Goal: Navigation & Orientation: Find specific page/section

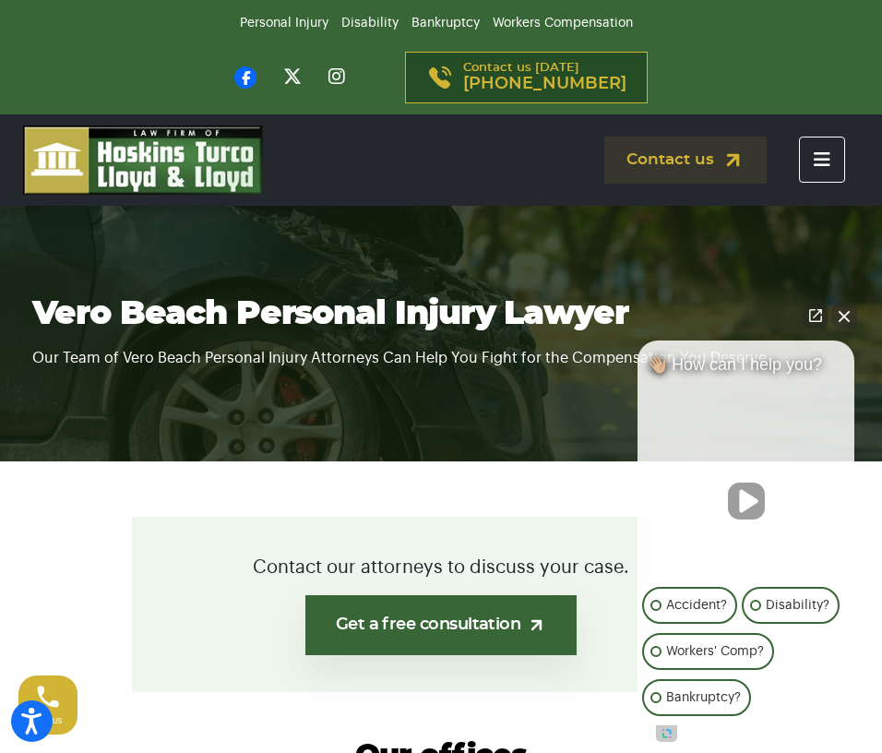
click at [828, 155] on icon "Toggle navigation" at bounding box center [822, 159] width 17 height 18
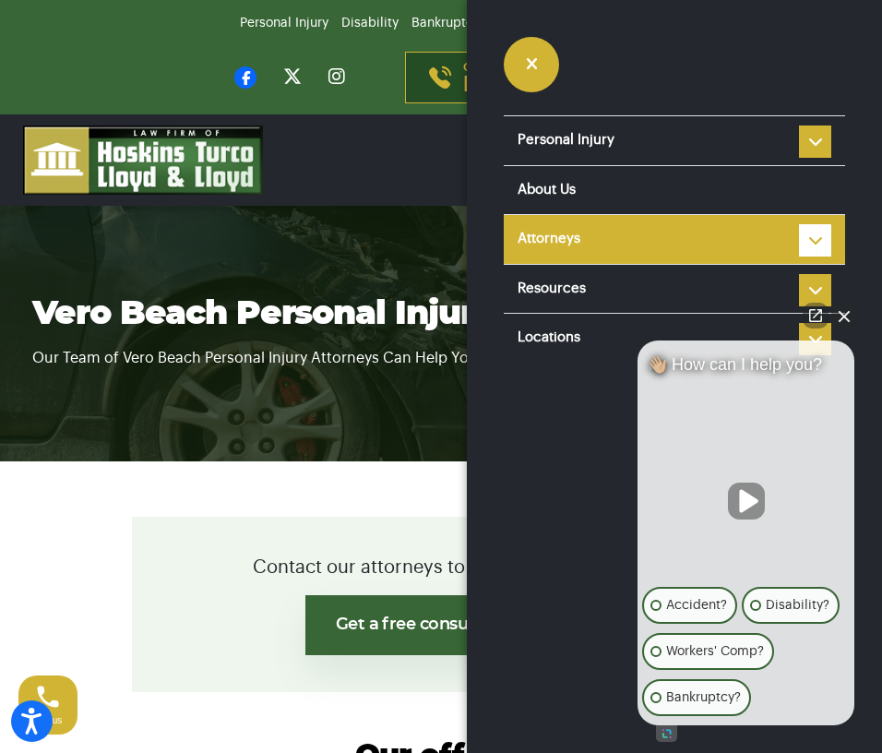
click at [635, 237] on link "Attorneys" at bounding box center [675, 239] width 342 height 49
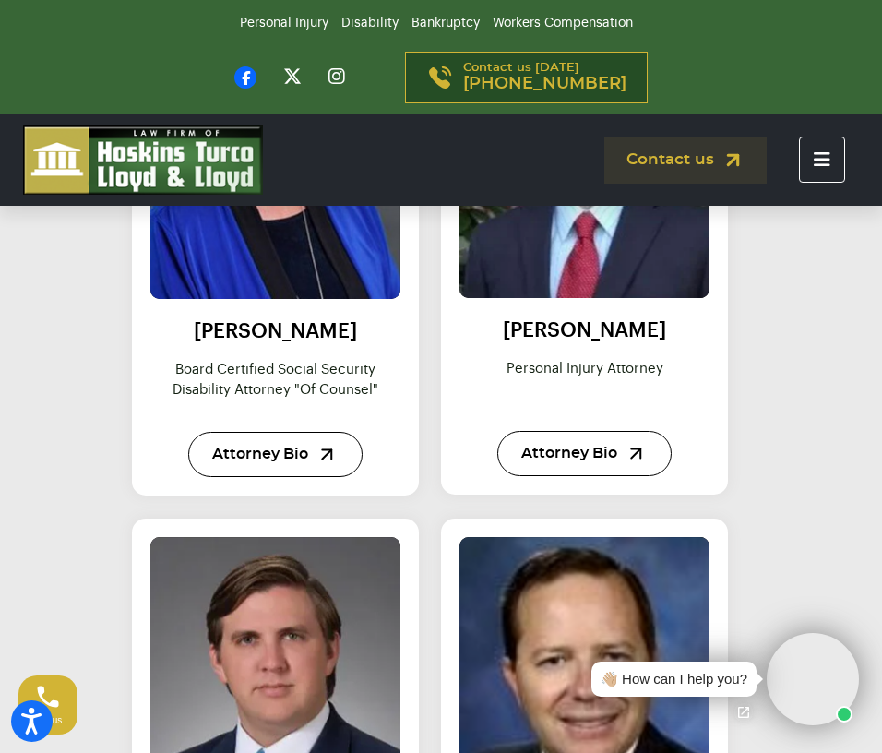
scroll to position [2418, 0]
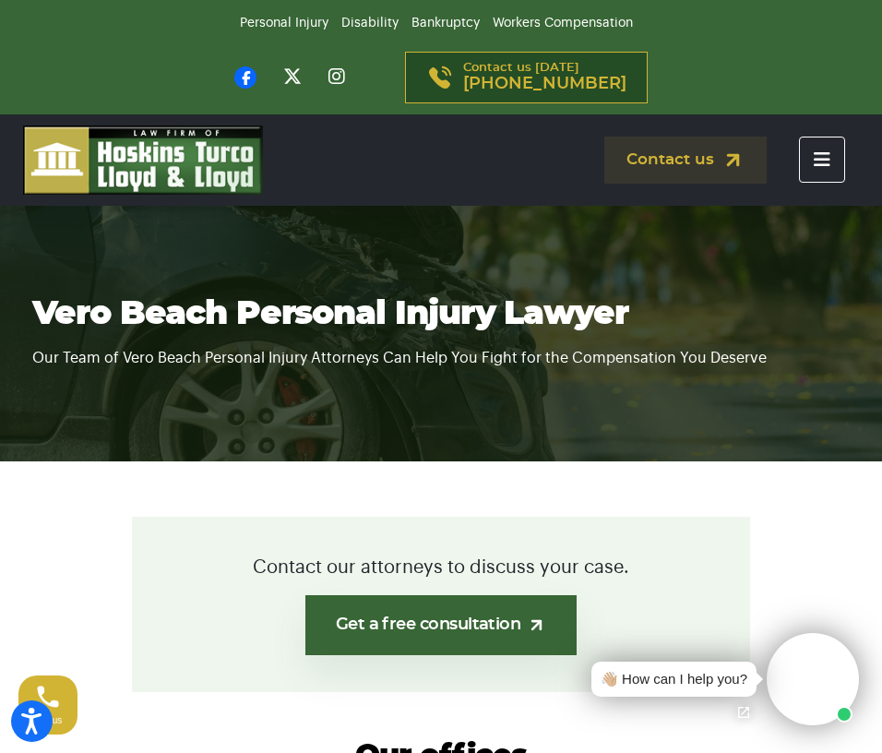
click at [815, 146] on button "Toggle navigation" at bounding box center [822, 160] width 46 height 46
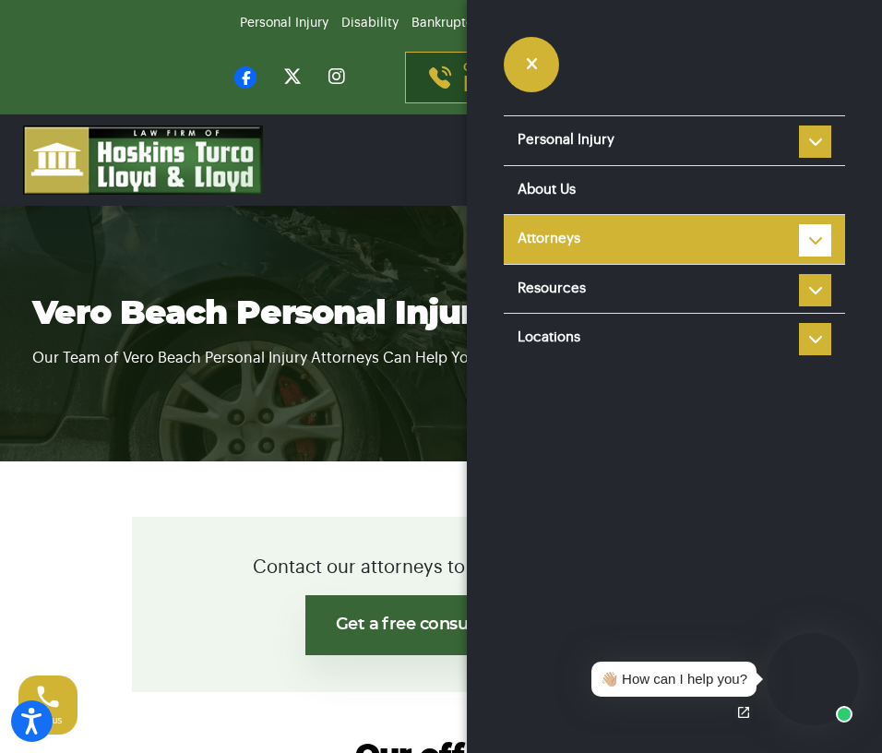
click at [678, 234] on link "Attorneys" at bounding box center [675, 239] width 342 height 49
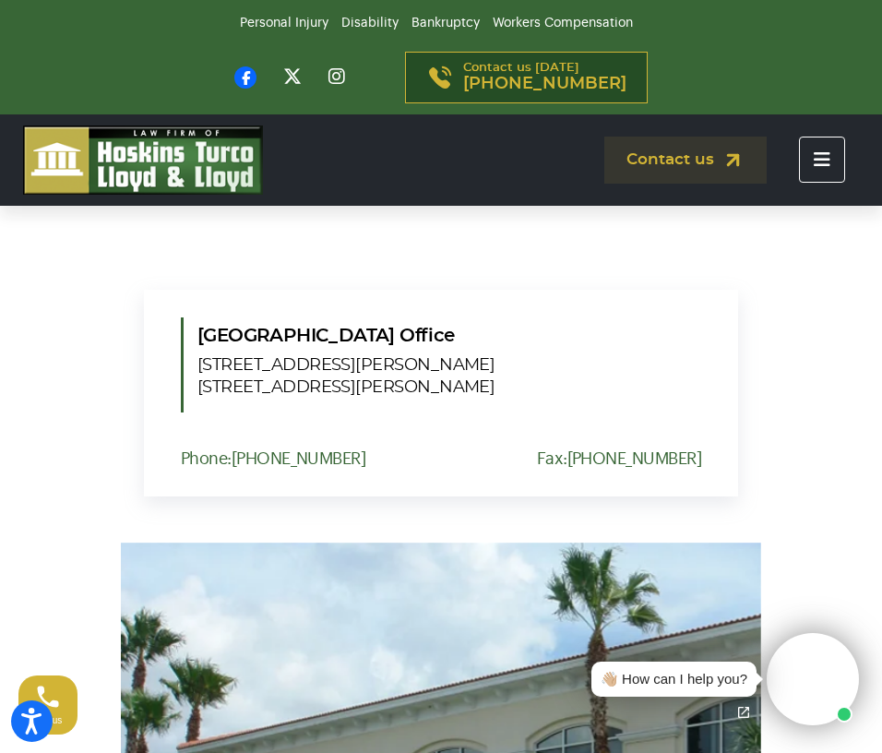
scroll to position [4249, 0]
